Goal: Task Accomplishment & Management: Manage account settings

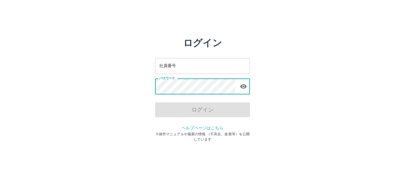
click at [182, 69] on div "社員番号 社員番号 パスワード パスワード" at bounding box center [202, 76] width 95 height 54
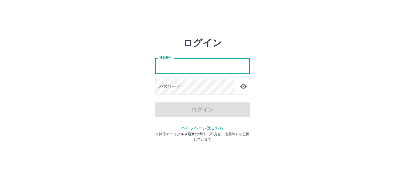
click at [182, 69] on input "社員番号" at bounding box center [202, 66] width 95 height 16
type input "*******"
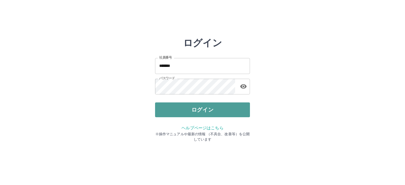
click at [185, 107] on button "ログイン" at bounding box center [202, 110] width 95 height 15
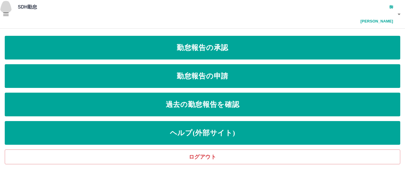
click at [3, 11] on icon "button" at bounding box center [5, 14] width 7 height 7
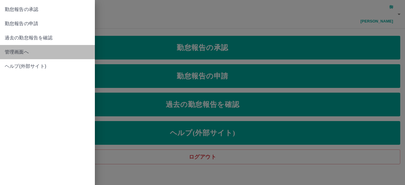
click at [10, 51] on span "管理画面へ" at bounding box center [47, 52] width 85 height 7
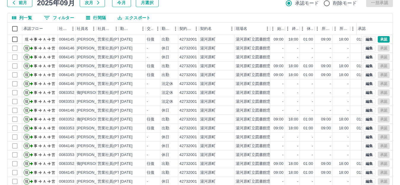
scroll to position [65, 0]
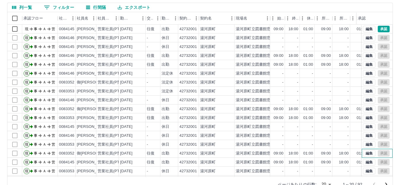
click at [387, 149] on div "編集 承認" at bounding box center [377, 153] width 31 height 9
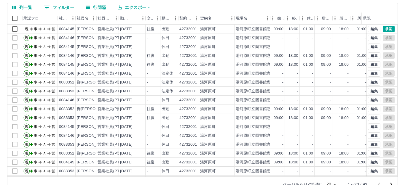
click at [327, 167] on body "SDH勤怠 御[PERSON_NAME] 勤務実績承認 前月 [DATE] 次月 今月 月選択 承認モード 削除モード 一括承認 列一覧 0 フィルター 行間…" at bounding box center [202, 67] width 405 height 265
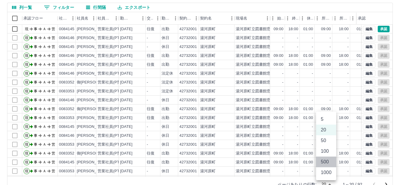
click at [327, 162] on li "500" at bounding box center [326, 162] width 20 height 11
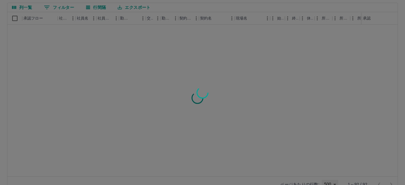
type input "***"
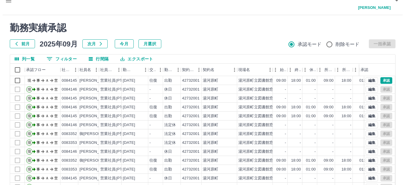
scroll to position [0, 0]
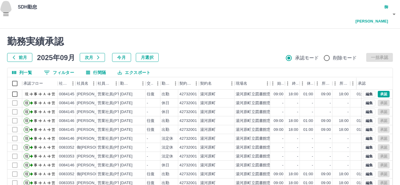
click at [1, 4] on button "button" at bounding box center [6, 14] width 12 height 28
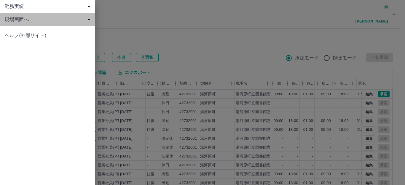
click at [11, 20] on span "現場画面へ" at bounding box center [49, 19] width 88 height 7
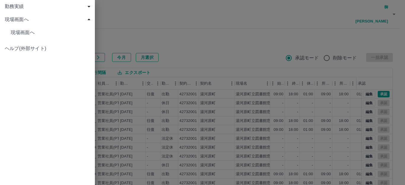
click at [388, 3] on div at bounding box center [202, 92] width 405 height 185
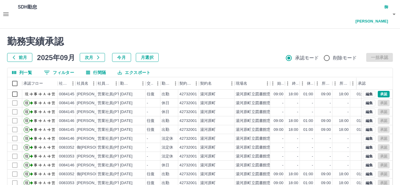
click at [388, 3] on div "SDH勤怠 御[PERSON_NAME]" at bounding box center [200, 14] width 400 height 29
click at [387, 8] on h4 "御[PERSON_NAME]" at bounding box center [371, 14] width 36 height 28
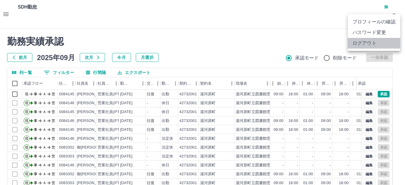
click at [365, 44] on li "ログアウト" at bounding box center [374, 43] width 53 height 11
